Goal: Task Accomplishment & Management: Complete application form

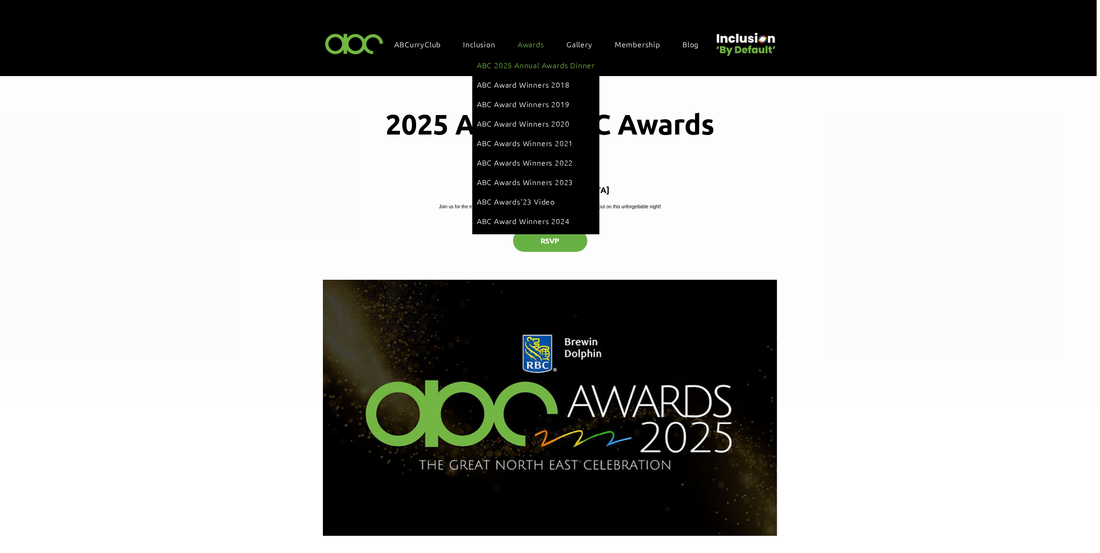
click at [531, 62] on span "ABC 2025 Annual Awards Dinner" at bounding box center [536, 65] width 118 height 10
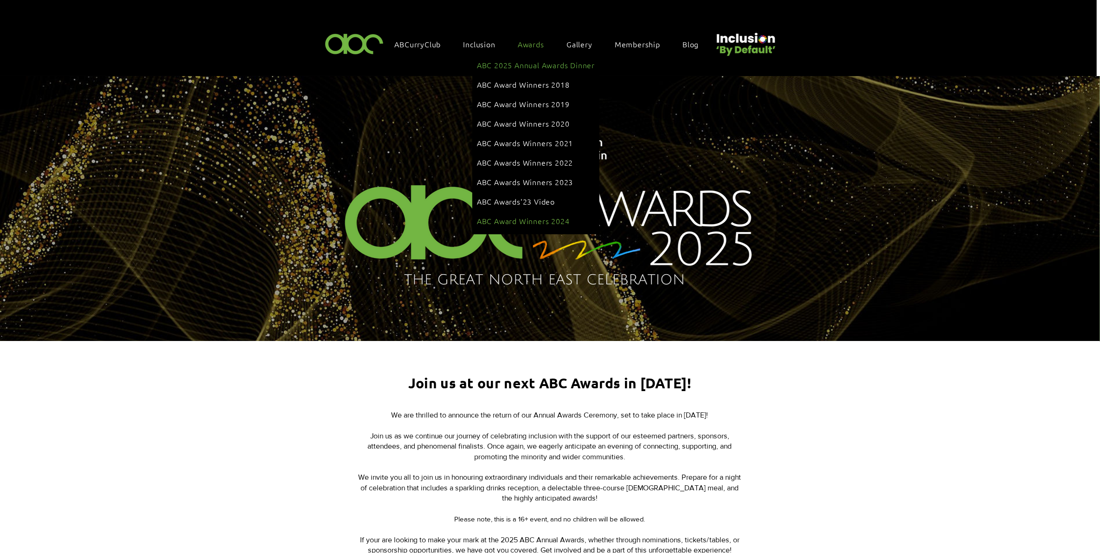
click at [536, 216] on span "ABC Award Winners 2024" at bounding box center [523, 221] width 93 height 10
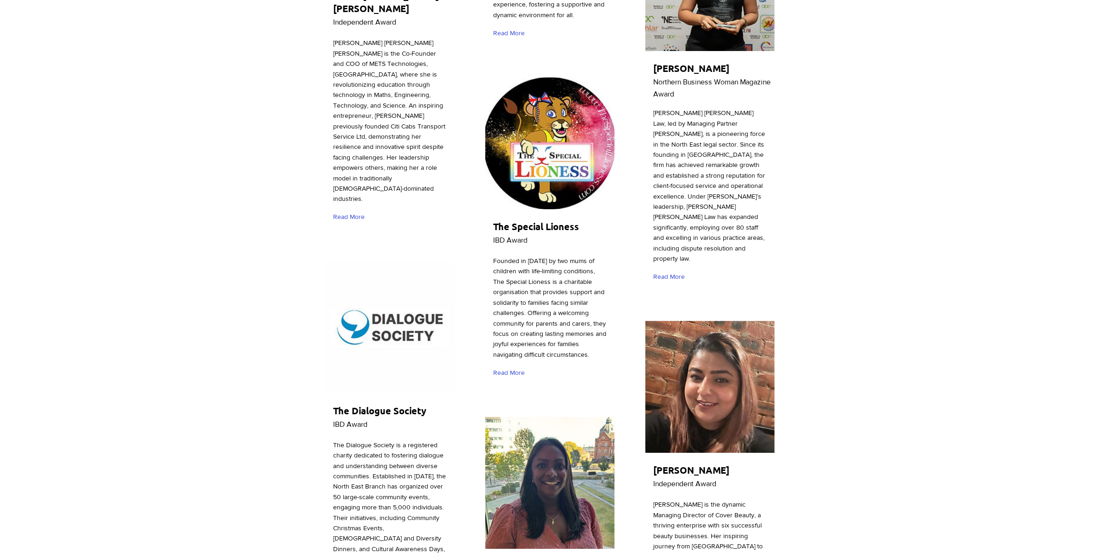
scroll to position [2610, 0]
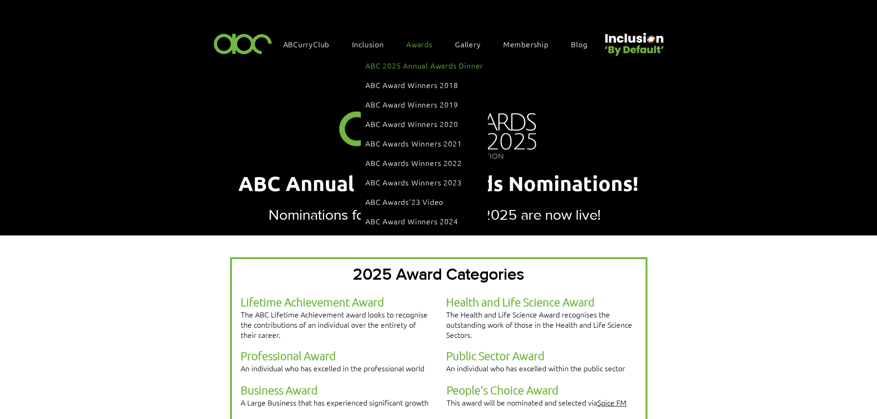
click at [408, 65] on span "ABC 2025 Annual Awards Dinner" at bounding box center [425, 65] width 118 height 10
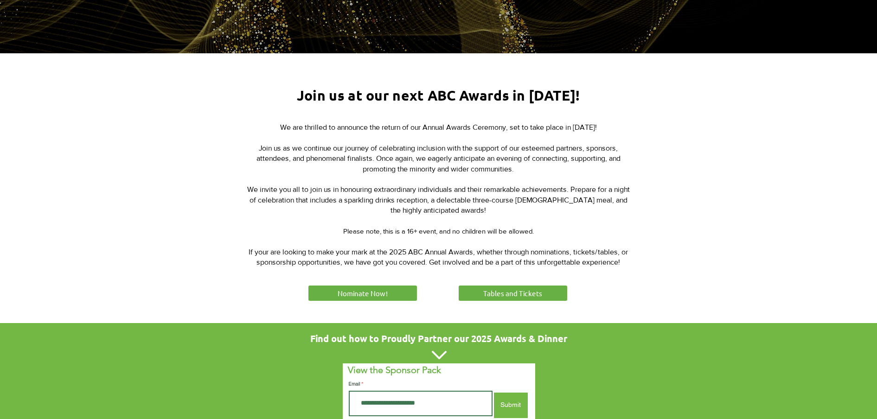
scroll to position [290, 0]
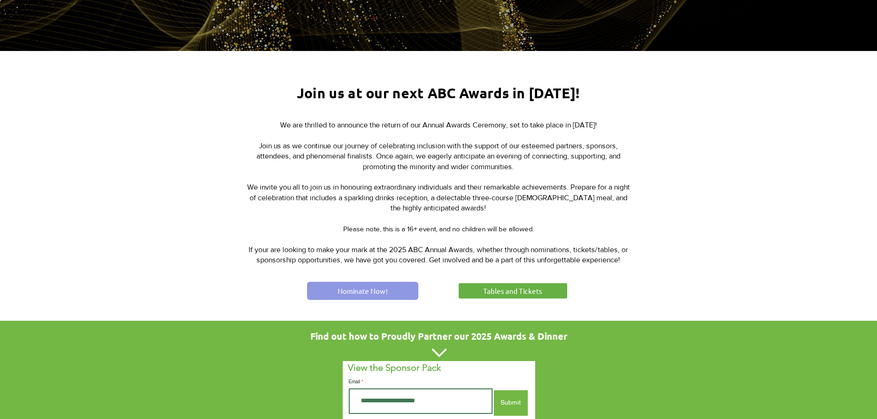
click at [384, 287] on span "Nominate Now!" at bounding box center [363, 291] width 50 height 10
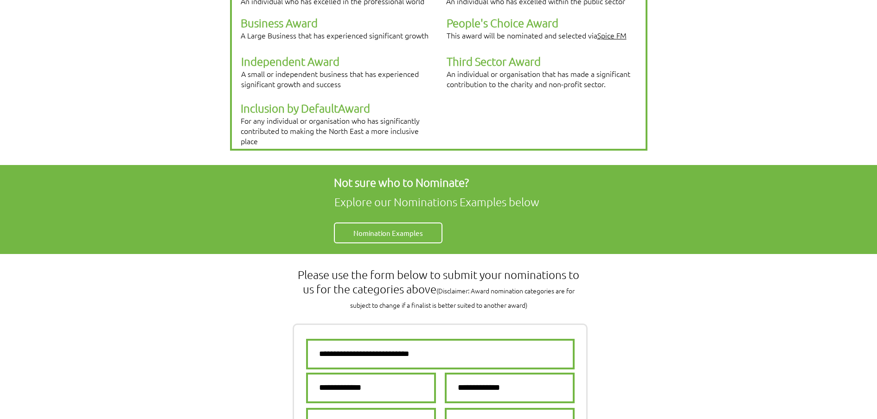
scroll to position [174, 0]
